Goal: Book appointment/travel/reservation

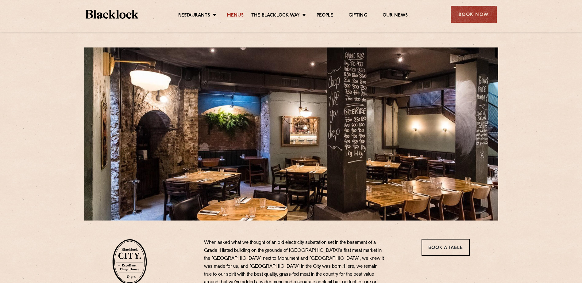
click at [232, 13] on link "Menus" at bounding box center [235, 16] width 17 height 7
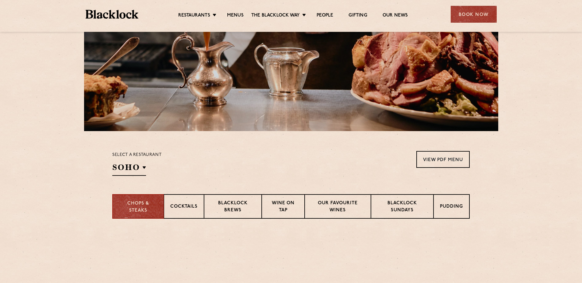
scroll to position [92, 0]
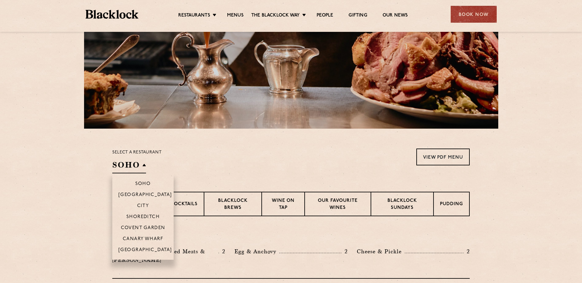
click at [144, 165] on h2 "SOHO" at bounding box center [129, 167] width 34 height 14
click at [146, 208] on p "City" at bounding box center [143, 207] width 12 height 6
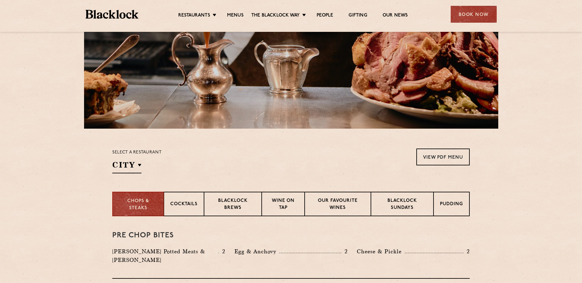
click at [224, 166] on div "Select a restaurant City Soho Birmingham City Shoreditch Covent Garden Canary W…" at bounding box center [290, 161] width 357 height 25
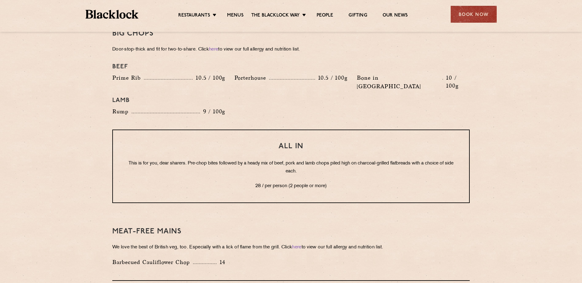
scroll to position [705, 0]
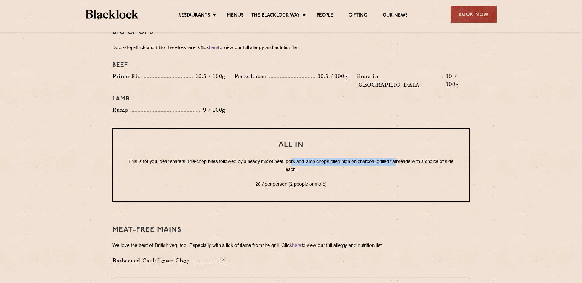
drag, startPoint x: 297, startPoint y: 144, endPoint x: 403, endPoint y: 147, distance: 105.8
click at [403, 158] on p "This is for you, dear sharers. Pre-chop bites followed by a heady mix of beef, …" at bounding box center [290, 166] width 331 height 16
drag, startPoint x: 403, startPoint y: 147, endPoint x: 382, endPoint y: 152, distance: 21.6
click at [382, 158] on p "This is for you, dear sharers. Pre-chop bites followed by a heady mix of beef, …" at bounding box center [290, 166] width 331 height 16
drag, startPoint x: 266, startPoint y: 168, endPoint x: 331, endPoint y: 167, distance: 65.0
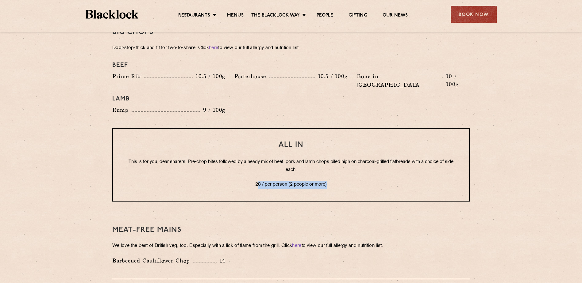
click at [331, 181] on p "28 / per person (2 people or more)" at bounding box center [290, 185] width 331 height 8
click at [178, 175] on div "All In This is for you, dear sharers. Pre-chop bites followed by a heady mix of…" at bounding box center [290, 165] width 357 height 74
drag, startPoint x: 280, startPoint y: 127, endPoint x: 311, endPoint y: 128, distance: 31.0
click at [311, 141] on h3 "All In" at bounding box center [290, 145] width 331 height 8
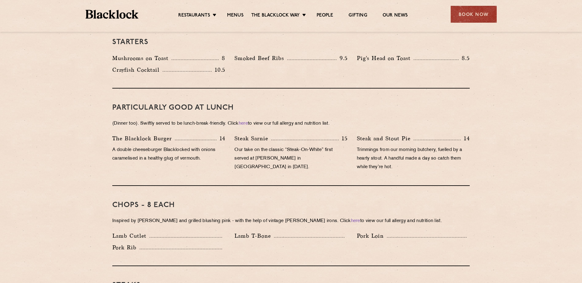
scroll to position [337, 0]
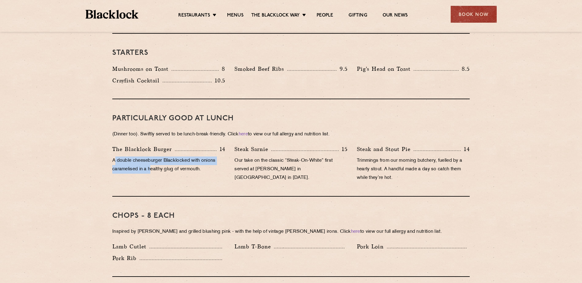
drag, startPoint x: 126, startPoint y: 156, endPoint x: 153, endPoint y: 165, distance: 28.4
click at [153, 165] on p "A double cheeseburger Blacklocked with onions caramelised in a healthy glug of …" at bounding box center [168, 165] width 113 height 17
click at [152, 165] on p "A double cheeseburger Blacklocked with onions caramelised in a healthy glug of …" at bounding box center [168, 165] width 113 height 17
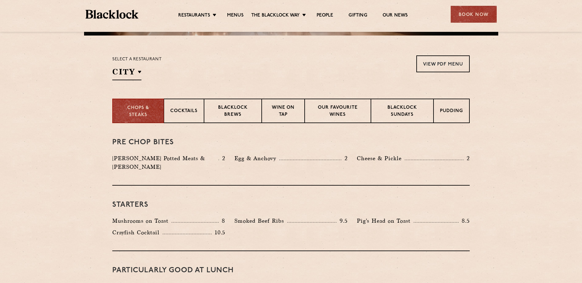
scroll to position [184, 0]
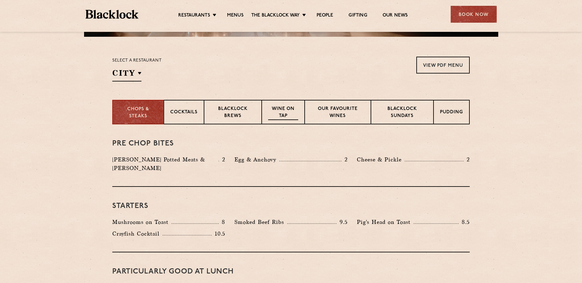
click at [278, 112] on p "Wine on Tap" at bounding box center [283, 113] width 30 height 14
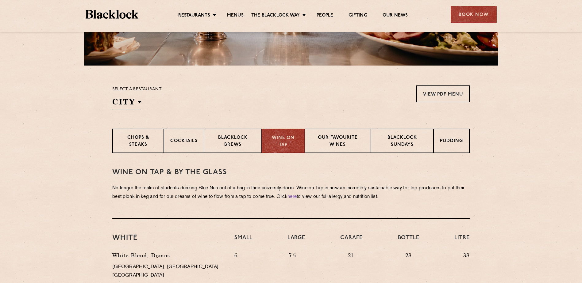
scroll to position [153, 0]
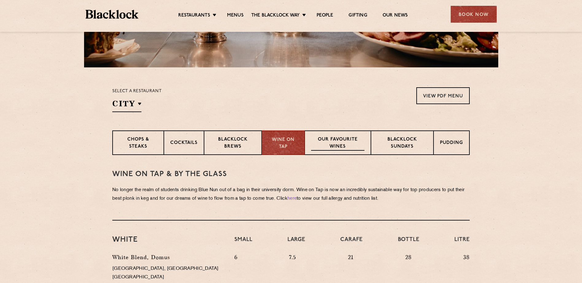
click at [329, 143] on p "Our favourite wines" at bounding box center [337, 143] width 53 height 14
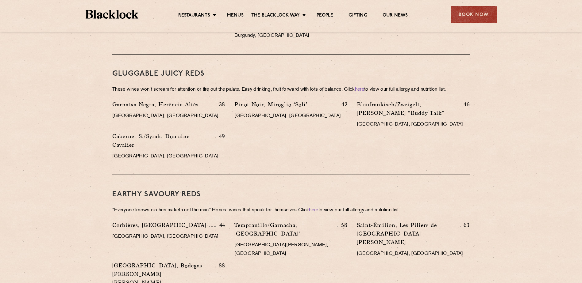
scroll to position [674, 0]
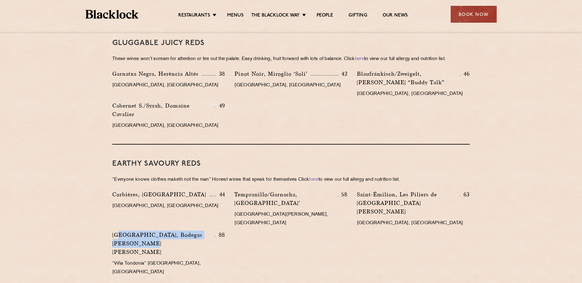
drag, startPoint x: 118, startPoint y: 191, endPoint x: 167, endPoint y: 197, distance: 49.7
click at [167, 231] on p "Rioja Reserva, Bodegas Lopez de Heredia" at bounding box center [163, 244] width 103 height 26
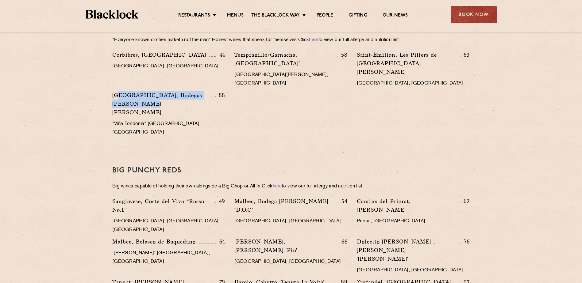
scroll to position [828, 0]
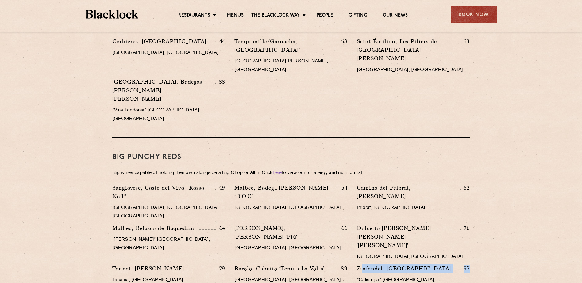
drag, startPoint x: 440, startPoint y: 194, endPoint x: 472, endPoint y: 195, distance: 32.2
click at [472, 265] on div "Zinfandel, Chateau Montelena 97 “Calistoga” Napa Valley, USA" at bounding box center [413, 281] width 122 height 32
drag, startPoint x: 128, startPoint y: 216, endPoint x: 234, endPoint y: 222, distance: 106.0
click at [234, 222] on div "Sangiovese, Coste del Vivo “Rosso No.1” 49 Tuscany, Italy NV Malbec, Bodega Lui…" at bounding box center [291, 265] width 366 height 162
drag, startPoint x: 234, startPoint y: 222, endPoint x: 216, endPoint y: 224, distance: 17.8
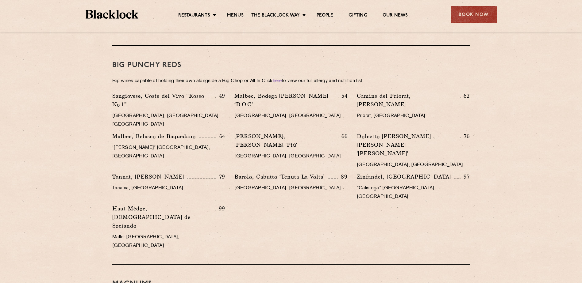
scroll to position [981, 0]
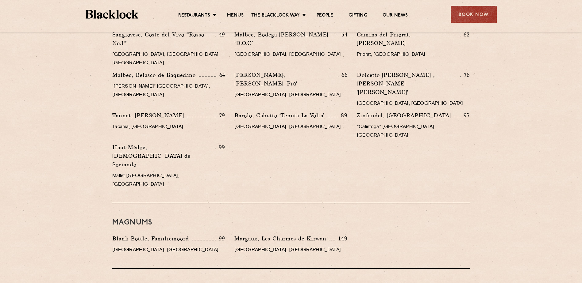
drag, startPoint x: 389, startPoint y: 238, endPoint x: 371, endPoint y: 234, distance: 17.8
drag, startPoint x: 371, startPoint y: 234, endPoint x: 464, endPoint y: 222, distance: 94.0
drag, startPoint x: 469, startPoint y: 217, endPoint x: 109, endPoint y: 210, distance: 359.9
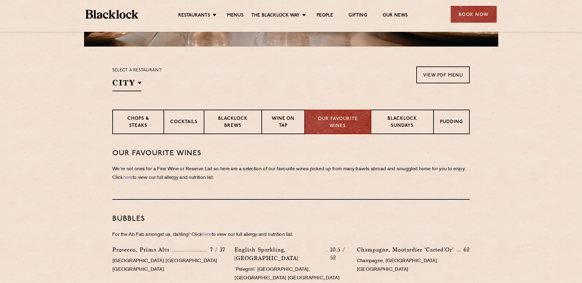
scroll to position [0, 0]
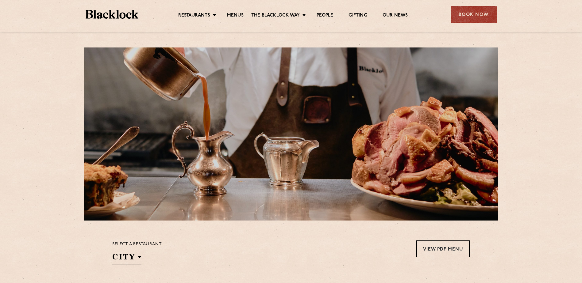
click at [467, 16] on div "Book Now" at bounding box center [473, 14] width 46 height 17
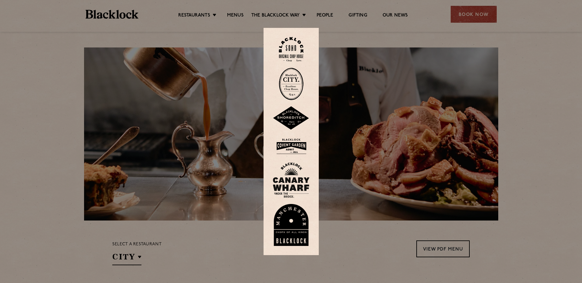
click at [293, 86] on img at bounding box center [291, 84] width 25 height 32
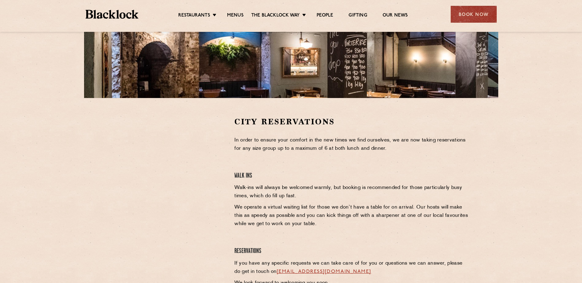
scroll to position [153, 0]
